Goal: Task Accomplishment & Management: Use online tool/utility

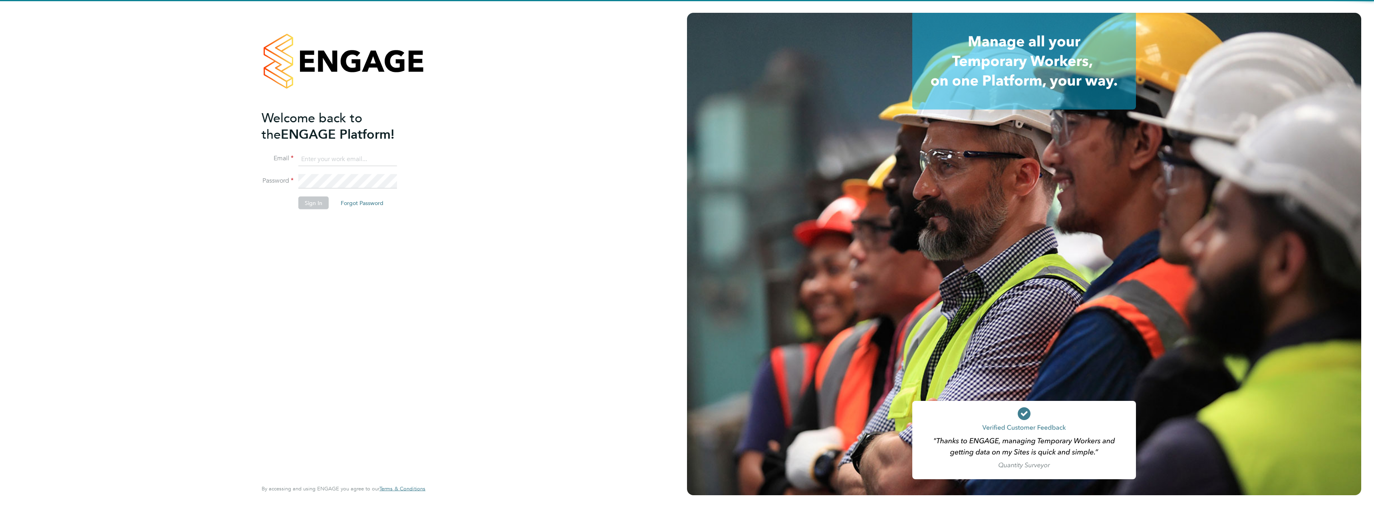
type input "natalie.porter@cpplc.com"
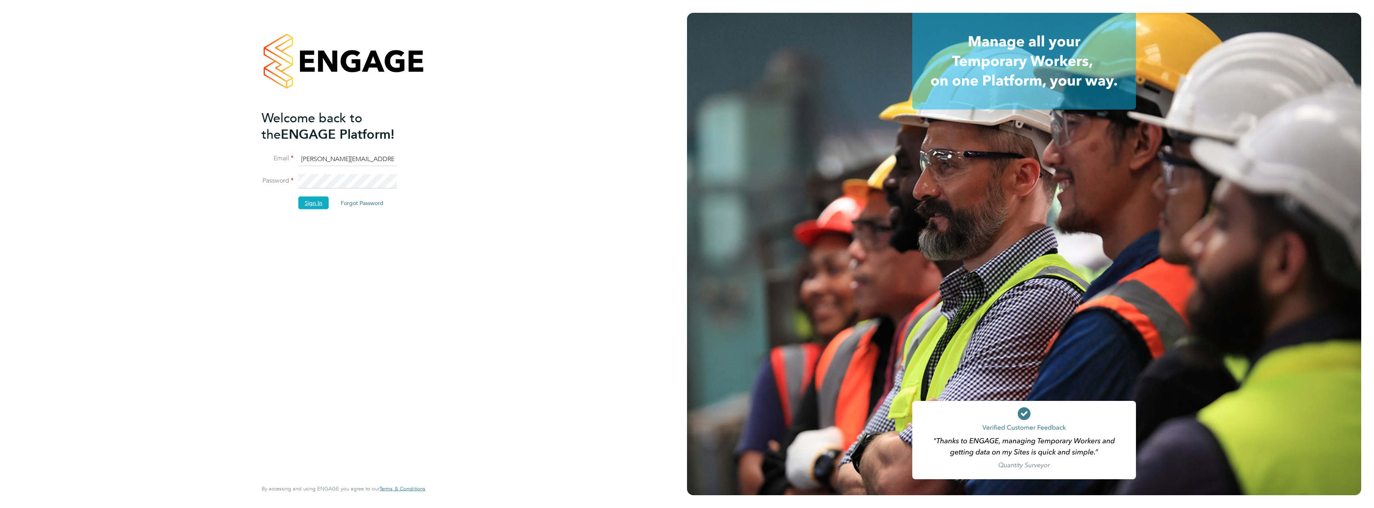
click at [315, 207] on button "Sign In" at bounding box center [313, 202] width 30 height 13
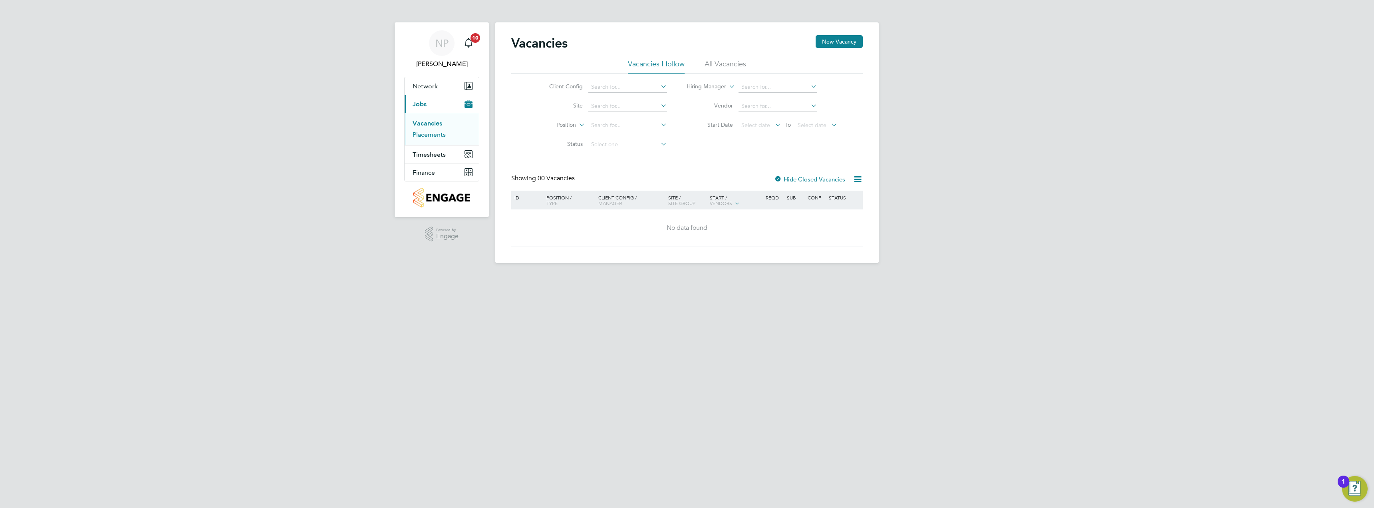
click at [434, 135] on link "Placements" at bounding box center [428, 135] width 33 height 8
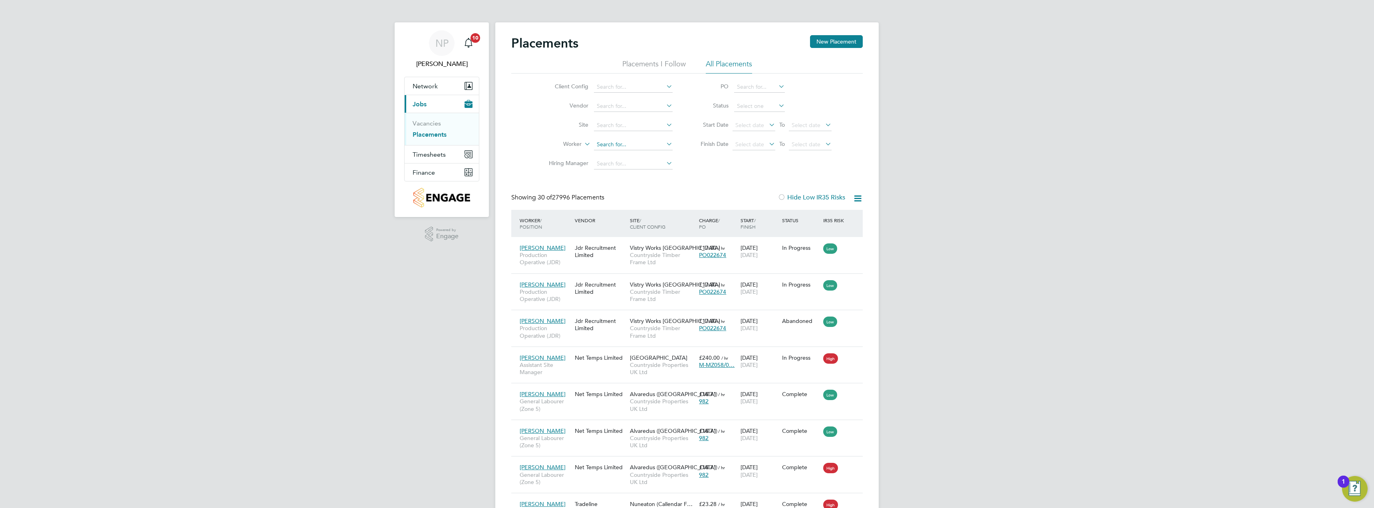
click at [627, 140] on input at bounding box center [633, 144] width 79 height 11
click at [653, 153] on li "[PERSON_NAME] inex" at bounding box center [648, 155] width 111 height 11
type input "[PERSON_NAME]"
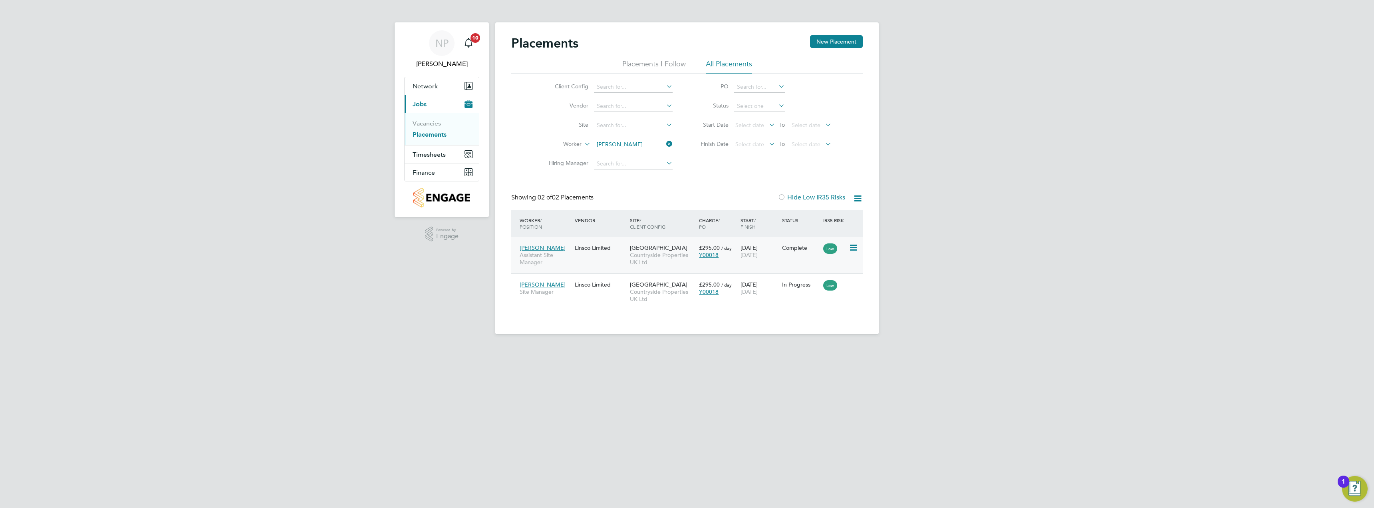
click at [854, 259] on div "[PERSON_NAME] Assistant Site Manager Linsco Limited [GEOGRAPHIC_DATA] Countrysi…" at bounding box center [686, 255] width 351 height 36
click at [853, 248] on icon at bounding box center [853, 248] width 8 height 10
click at [868, 275] on div "Placements New Placement Placements I Follow All Placements Client Config Vendo…" at bounding box center [686, 177] width 383 height 311
